Goal: Check status

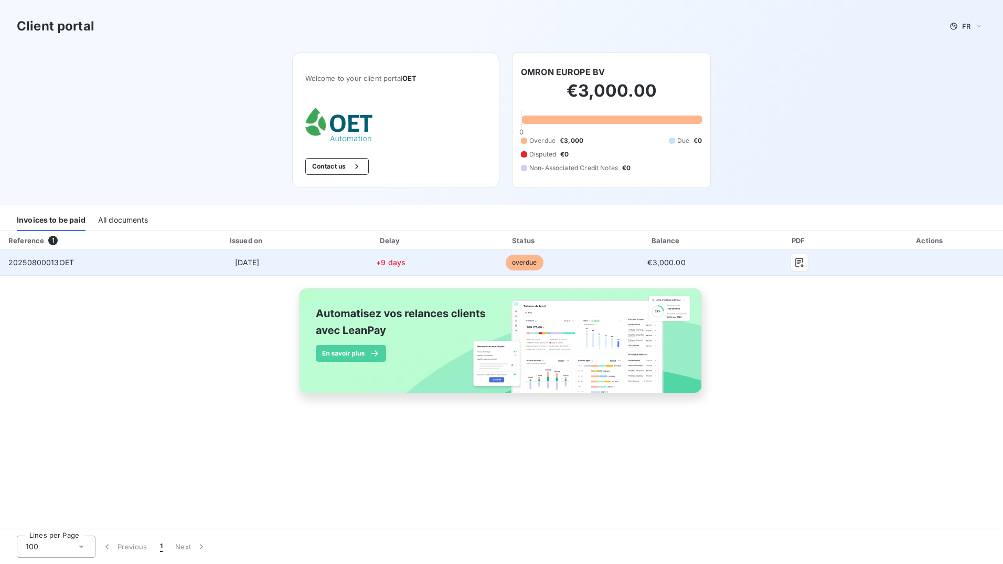
click at [66, 260] on span "20250800013OET" at bounding box center [41, 262] width 66 height 9
click at [71, 261] on span "20250800013OET" at bounding box center [41, 262] width 66 height 9
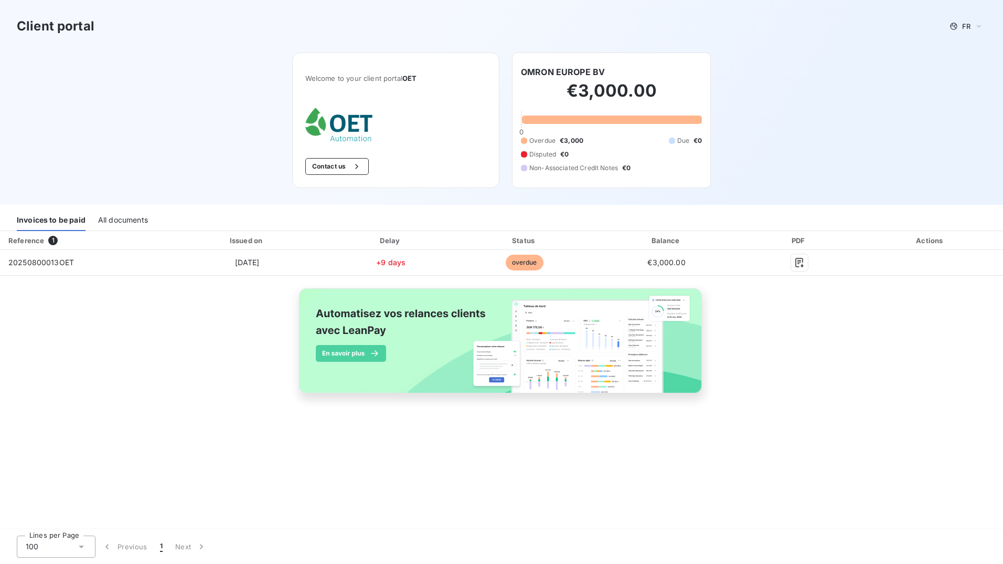
click at [158, 319] on div "Reference 1 Issued on Delay Status Balance PDF Actions 20250800013OET [DATE] +9…" at bounding box center [501, 324] width 1003 height 186
click at [569, 105] on h2 "€3,000.00" at bounding box center [611, 95] width 181 height 31
drag, startPoint x: 557, startPoint y: 87, endPoint x: 633, endPoint y: 99, distance: 76.4
click at [633, 99] on h2 "€3,000.00" at bounding box center [611, 95] width 181 height 31
drag, startPoint x: 633, startPoint y: 99, endPoint x: 626, endPoint y: 97, distance: 7.0
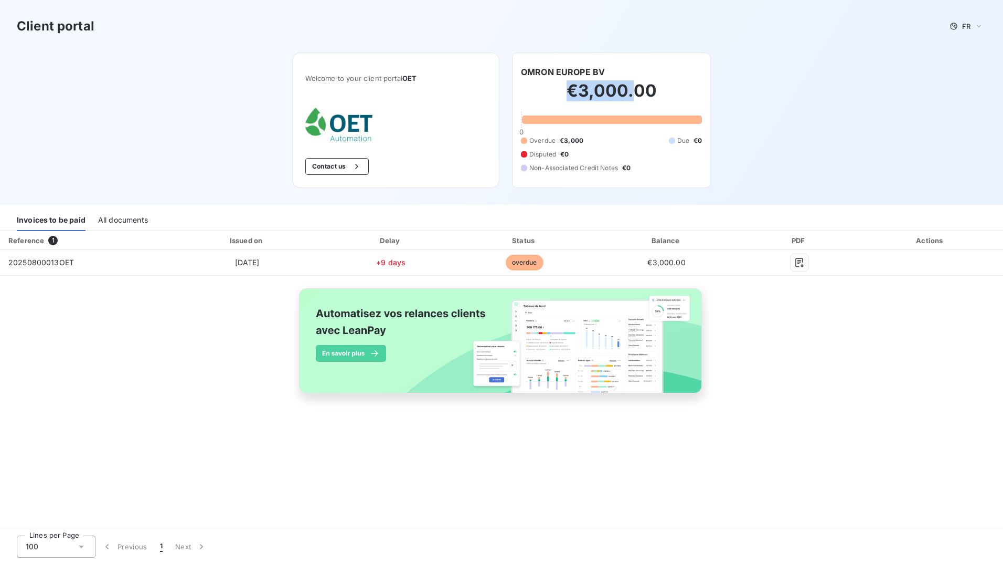
click at [626, 97] on h2 "€3,000.00" at bounding box center [611, 95] width 181 height 31
